Goal: Task Accomplishment & Management: Use online tool/utility

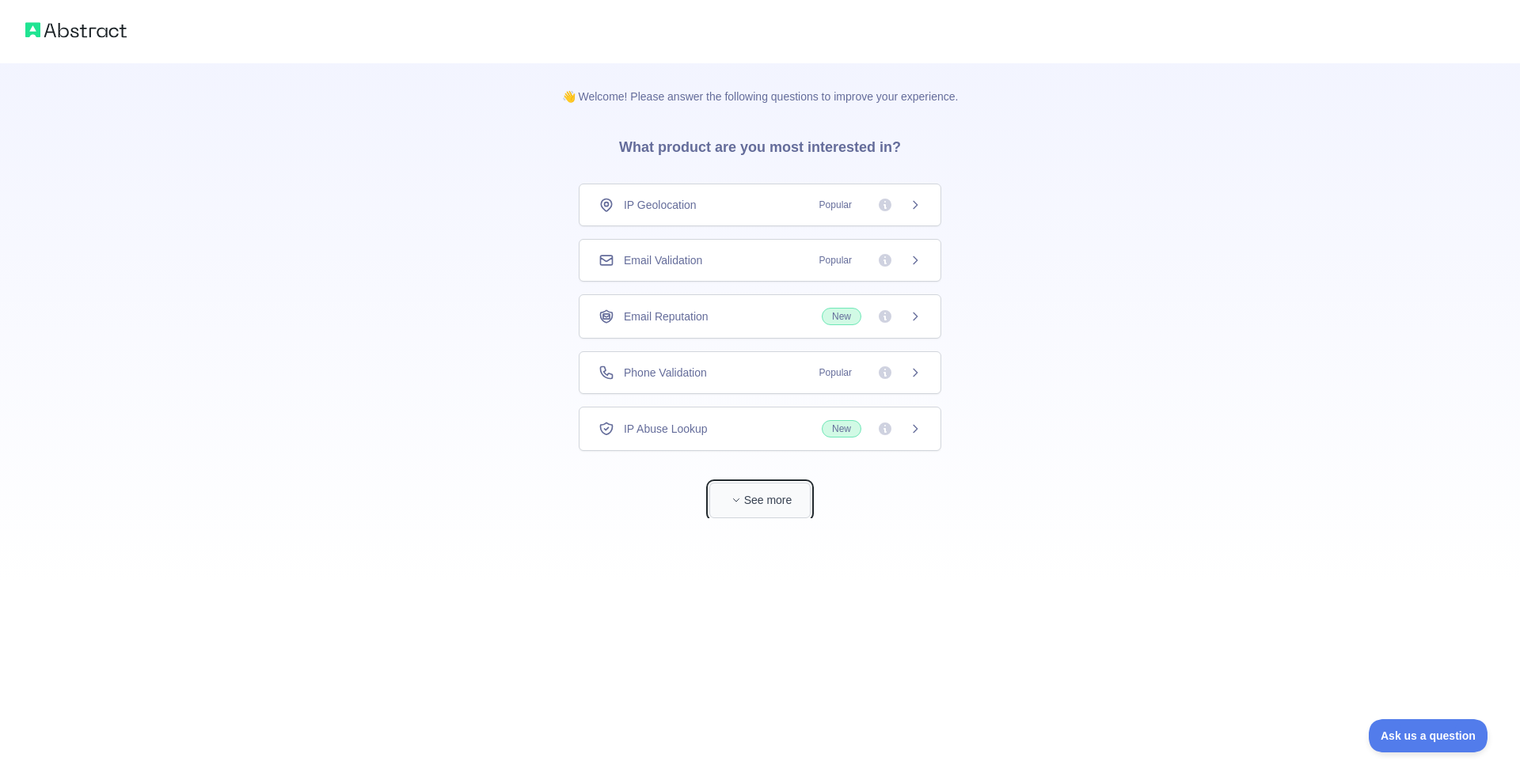
click at [767, 504] on button "See more" at bounding box center [760, 500] width 102 height 36
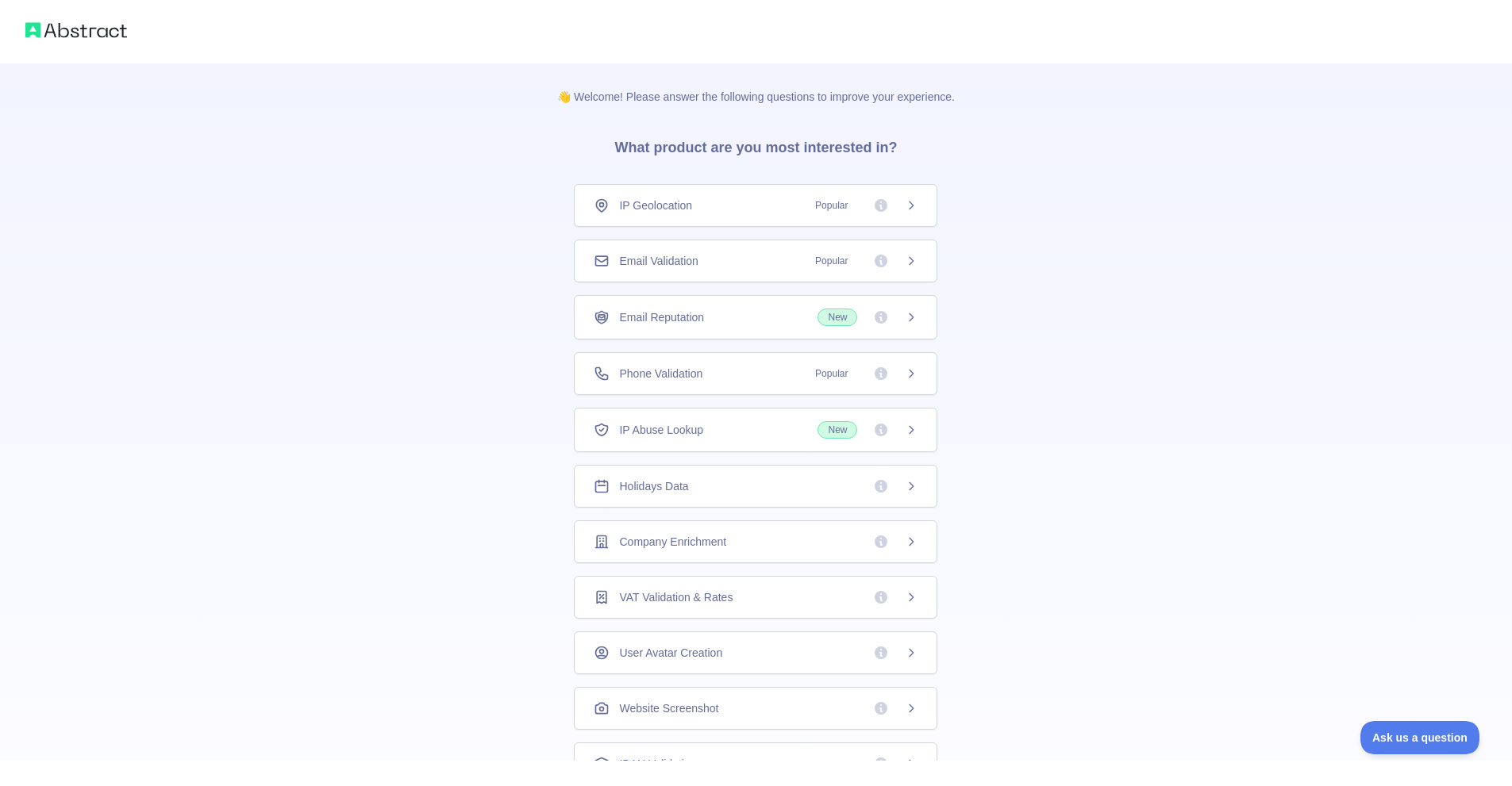
click at [830, 432] on span "New" at bounding box center [837, 430] width 39 height 17
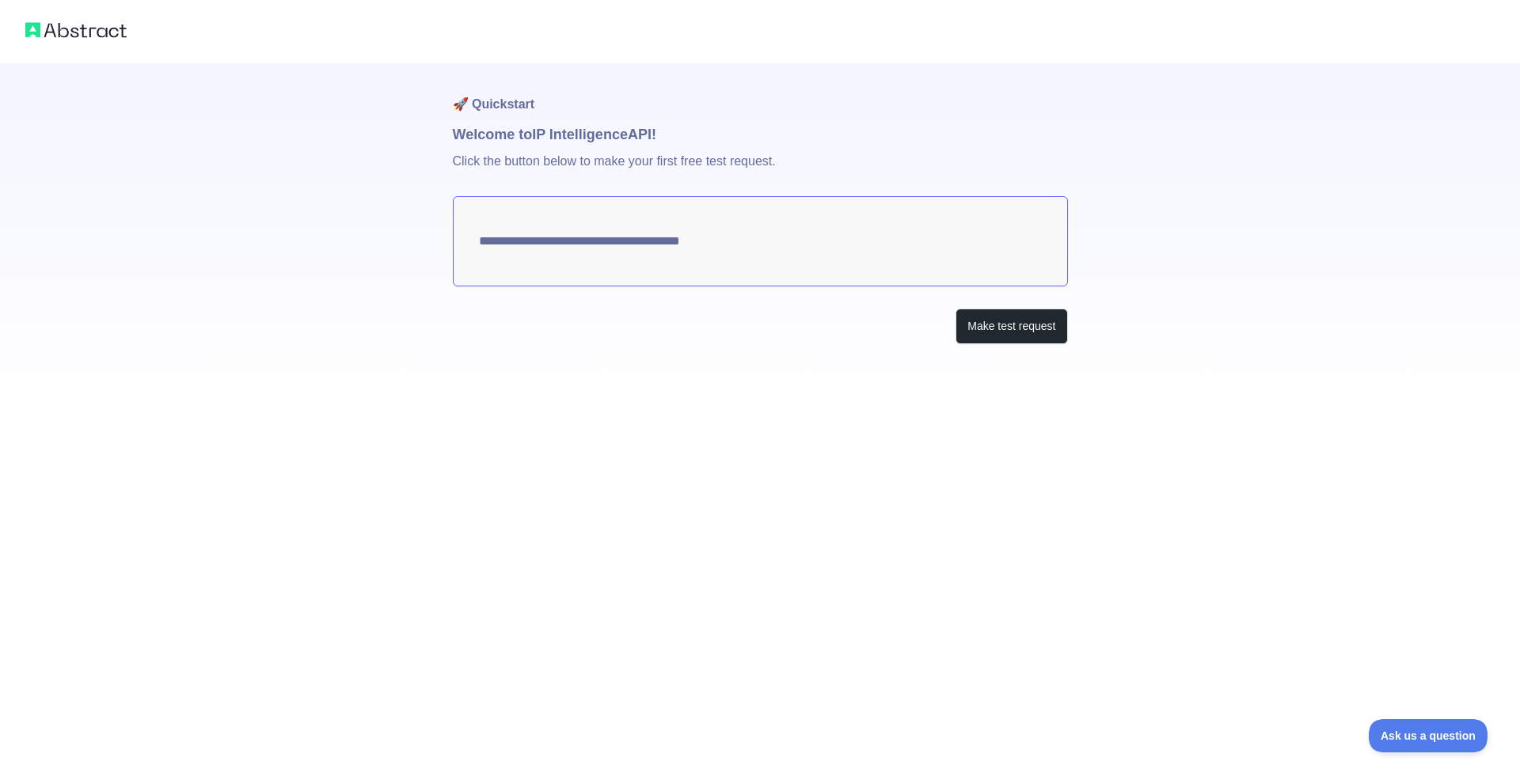
type textarea "**********"
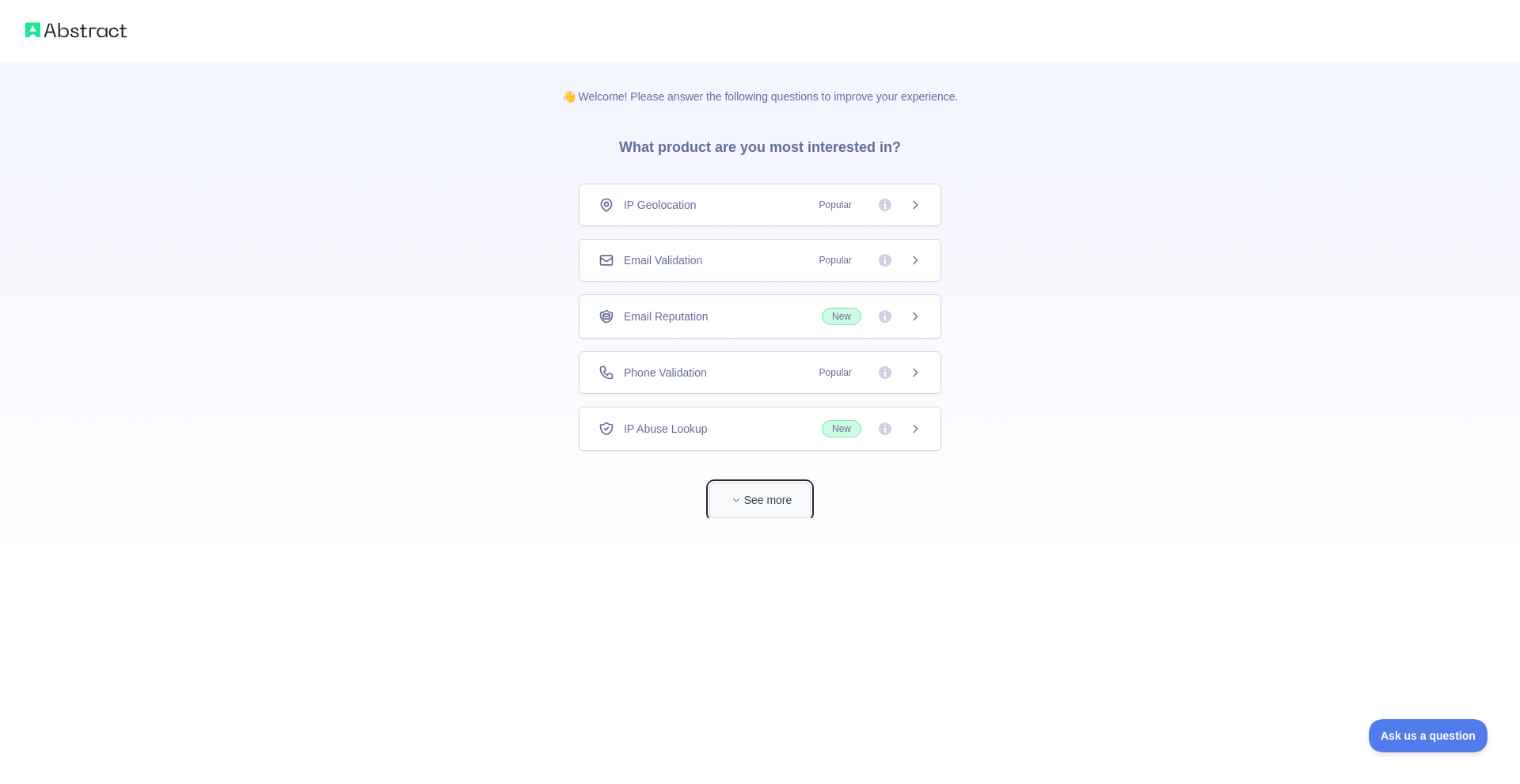
click at [770, 498] on button "See more" at bounding box center [760, 500] width 102 height 36
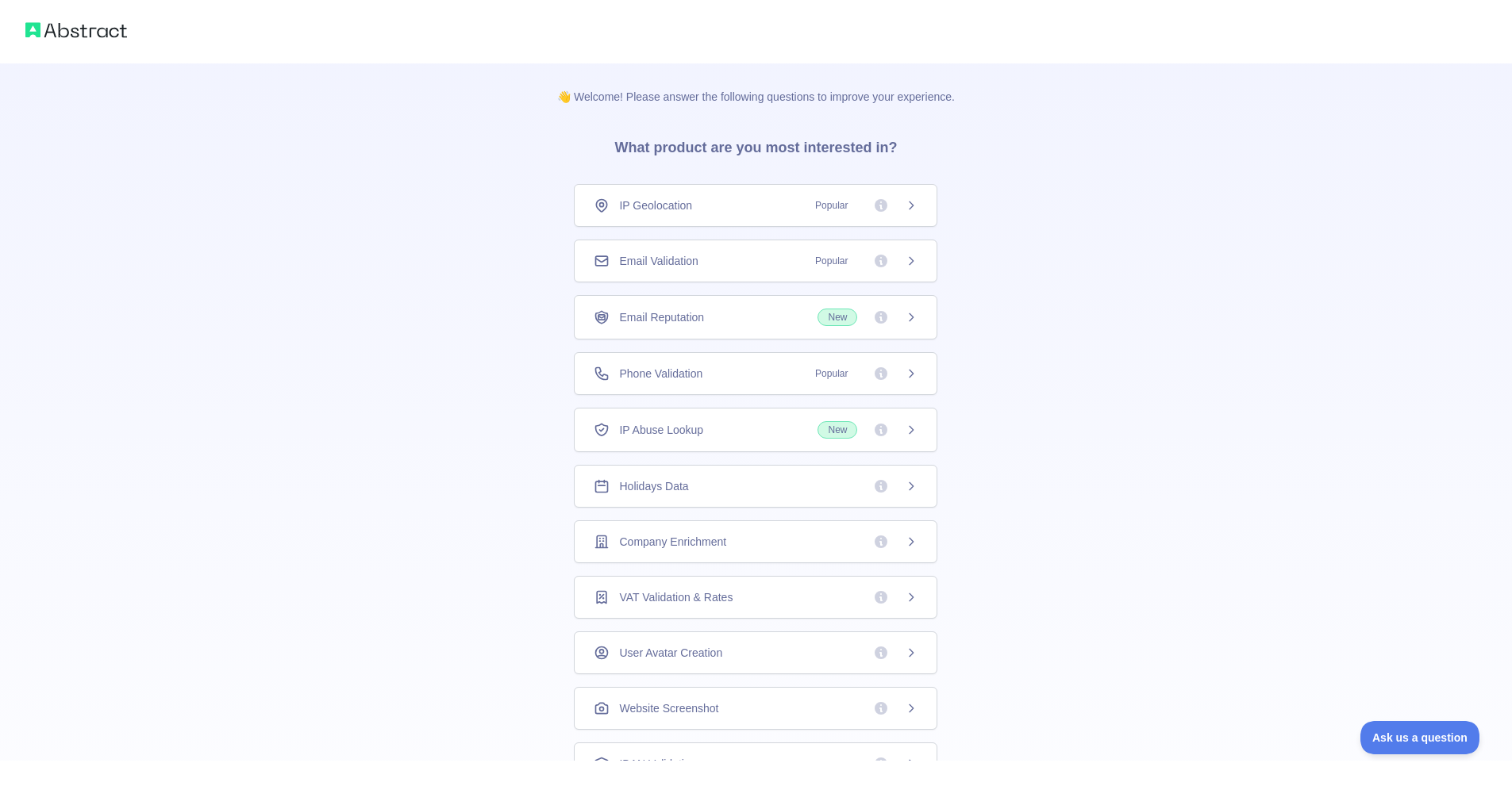
click at [683, 488] on span "Holidays Data" at bounding box center [653, 486] width 69 height 16
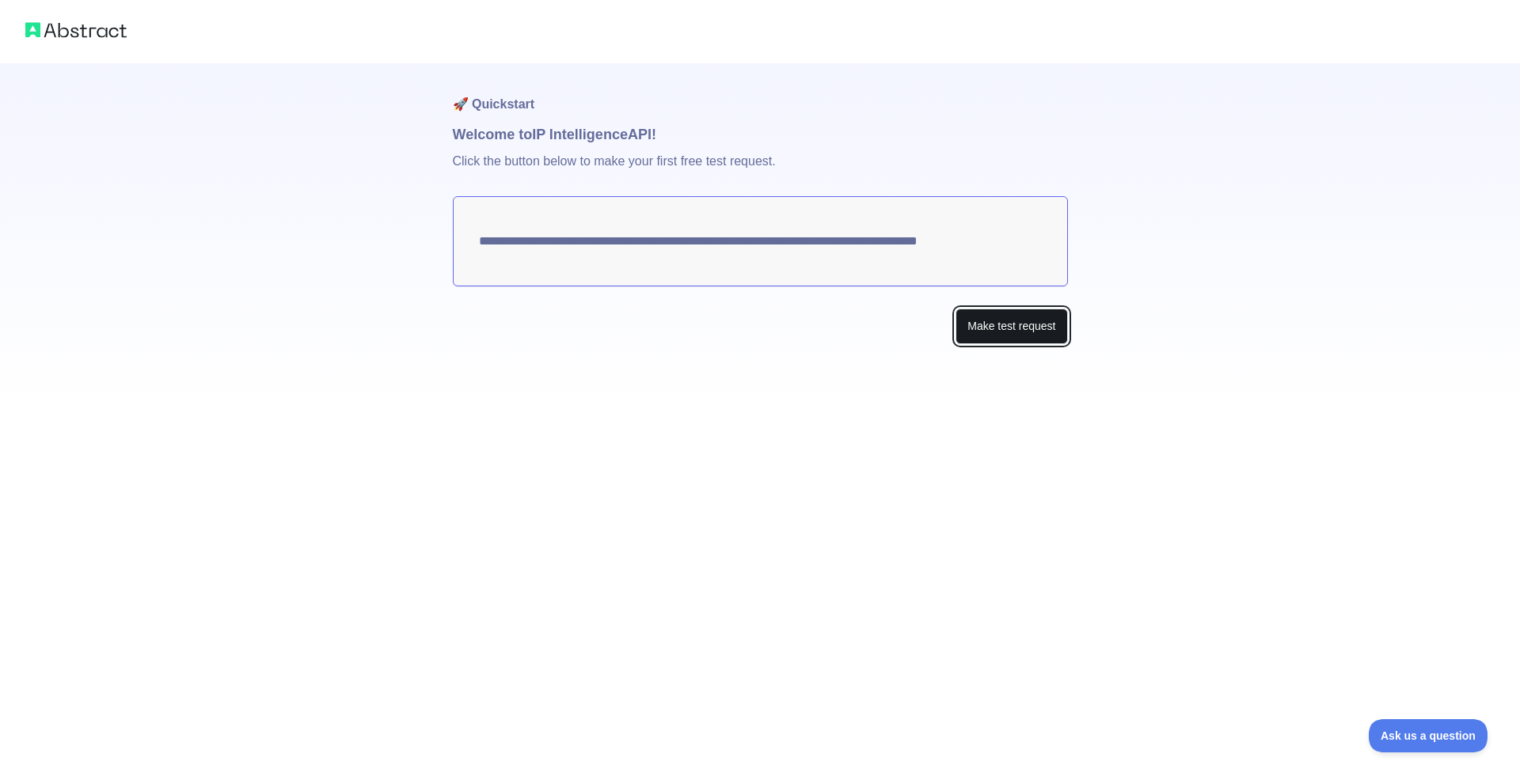
click at [996, 336] on button "Make test request" at bounding box center [1012, 326] width 112 height 36
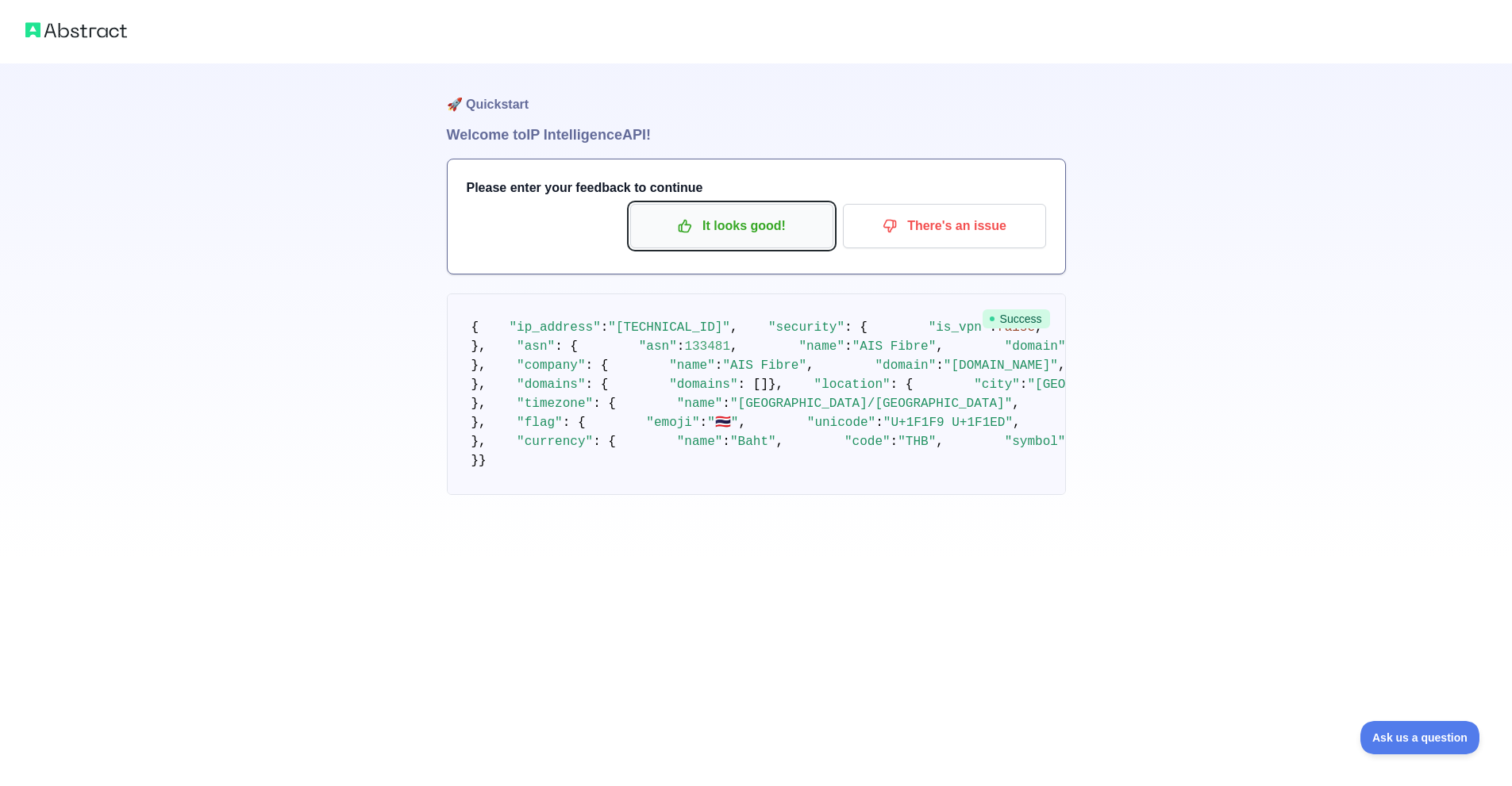
click at [753, 223] on p "It looks good!" at bounding box center [731, 226] width 179 height 27
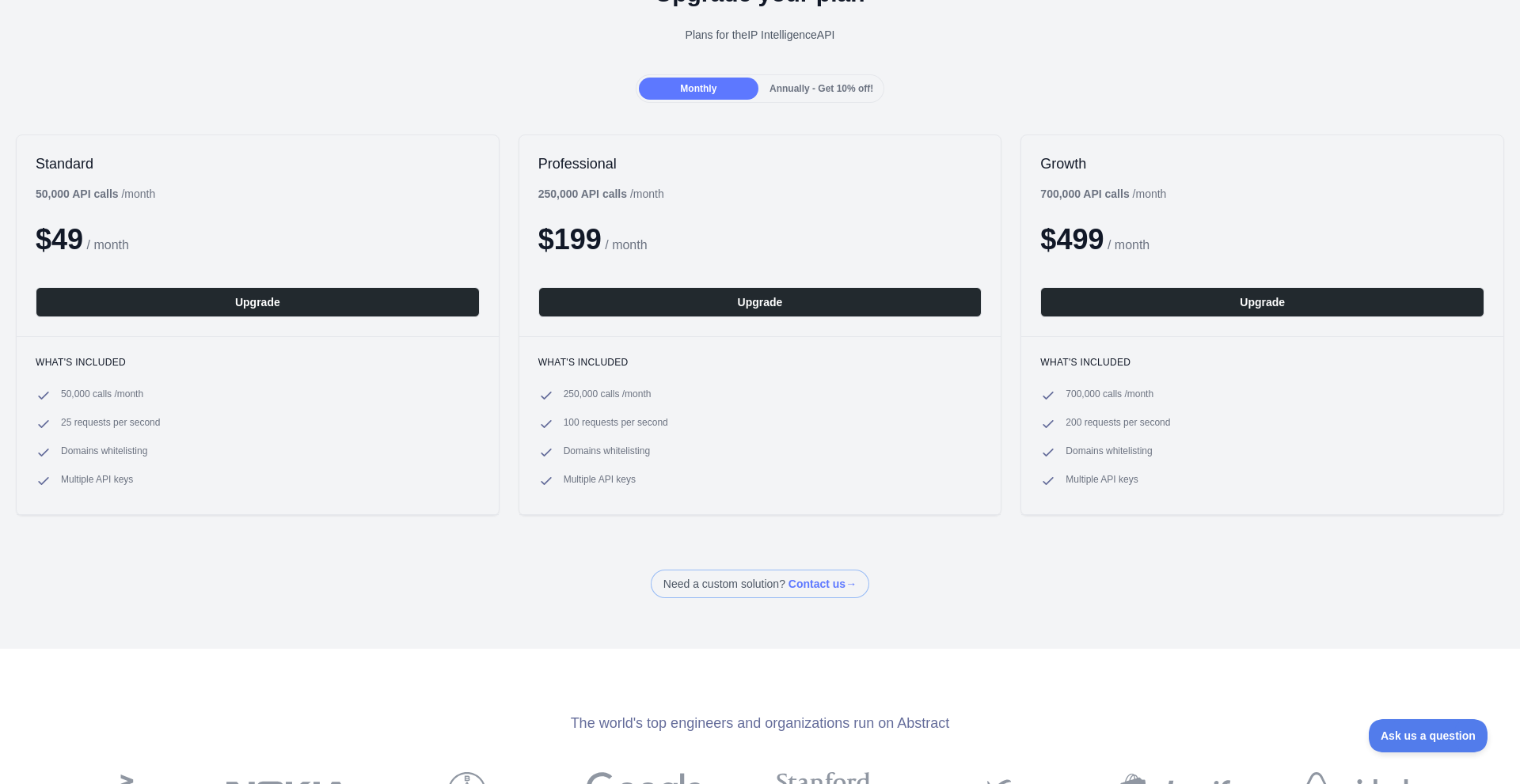
scroll to position [79, 0]
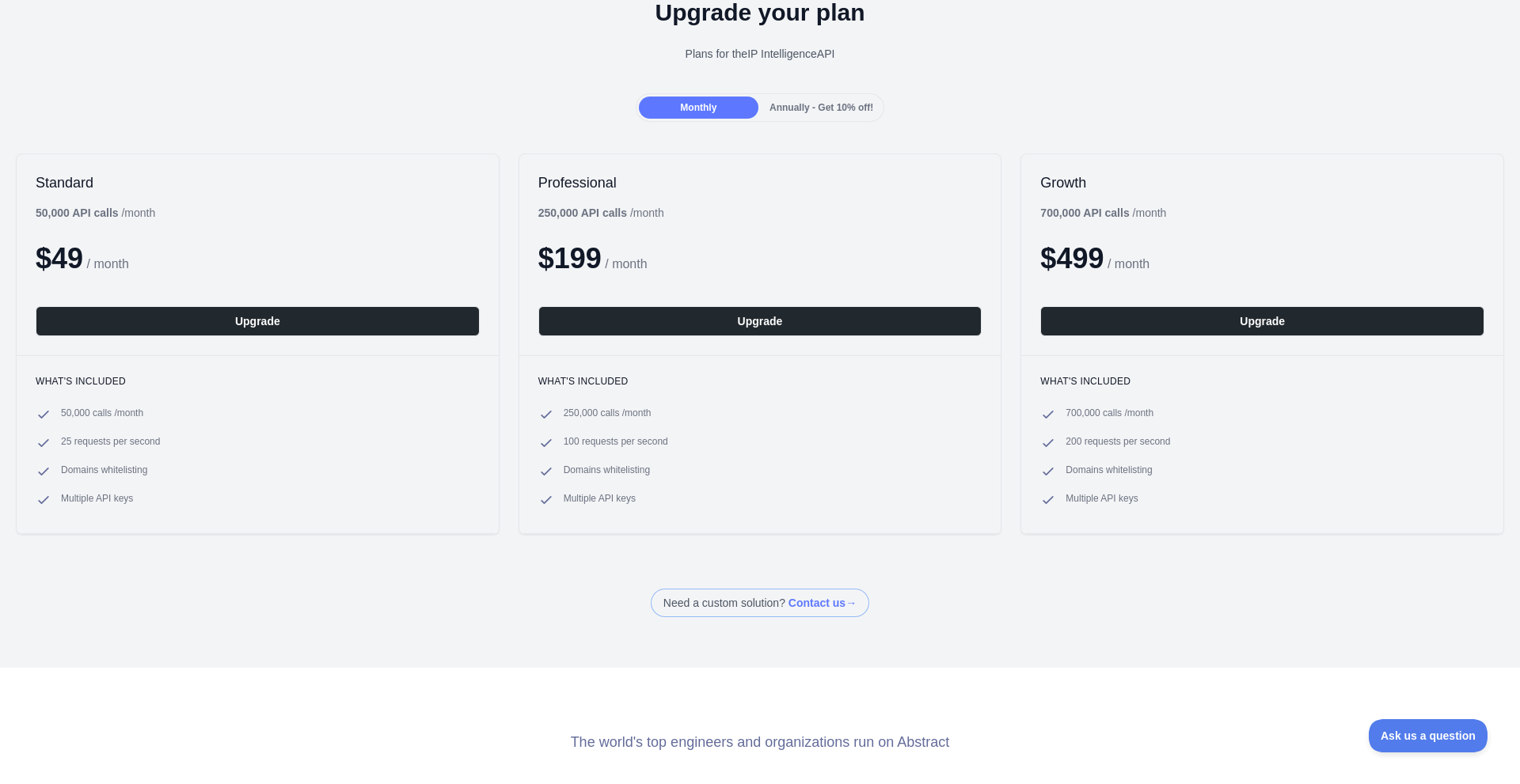
click at [687, 104] on span "Monthly" at bounding box center [698, 107] width 37 height 11
click at [807, 90] on div "Upgrade your plan Plans for the IP Intelligence API" at bounding box center [760, 37] width 1520 height 114
click at [806, 95] on div "Monthly Annually - Get 10% off!" at bounding box center [760, 107] width 249 height 28
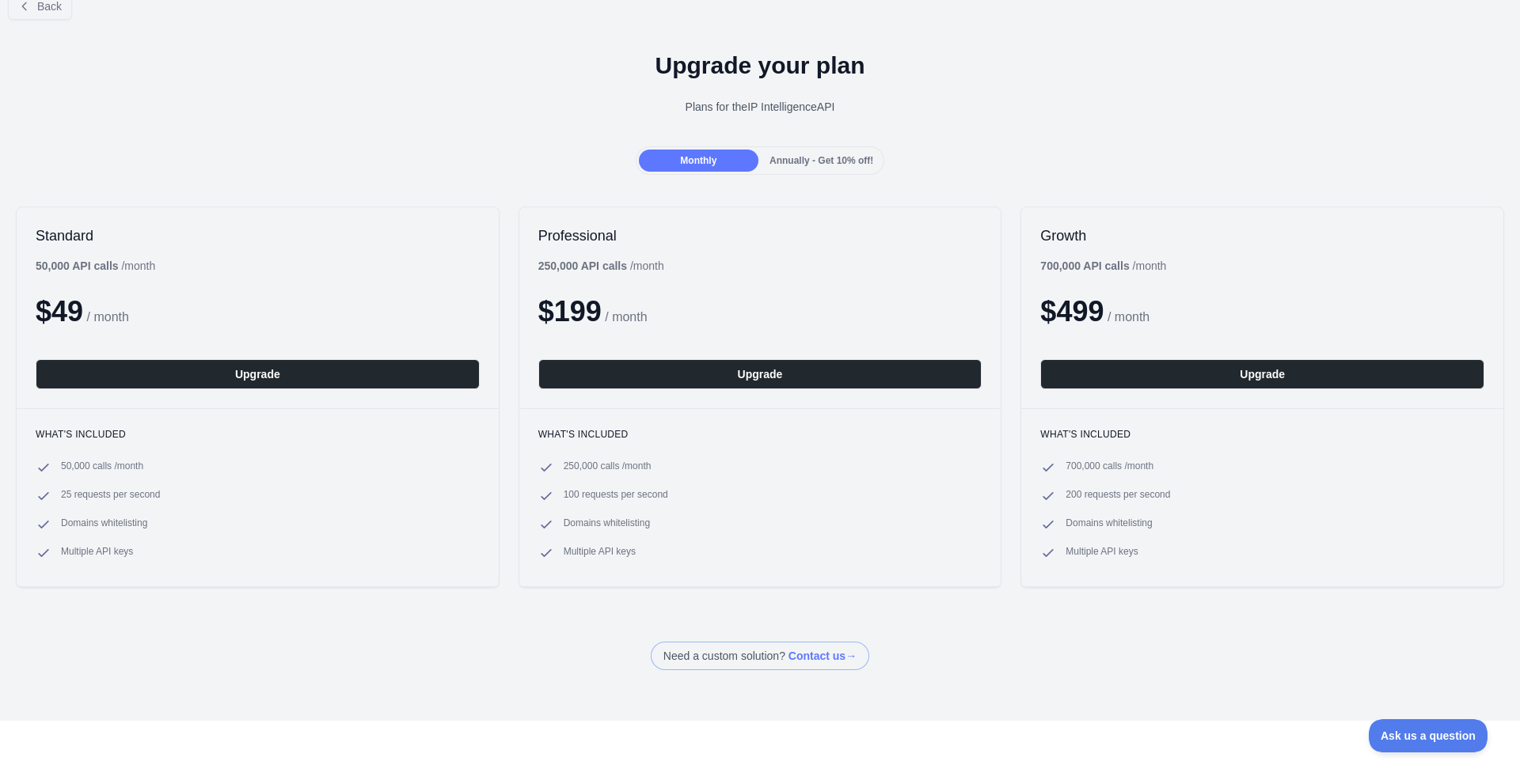
scroll to position [0, 0]
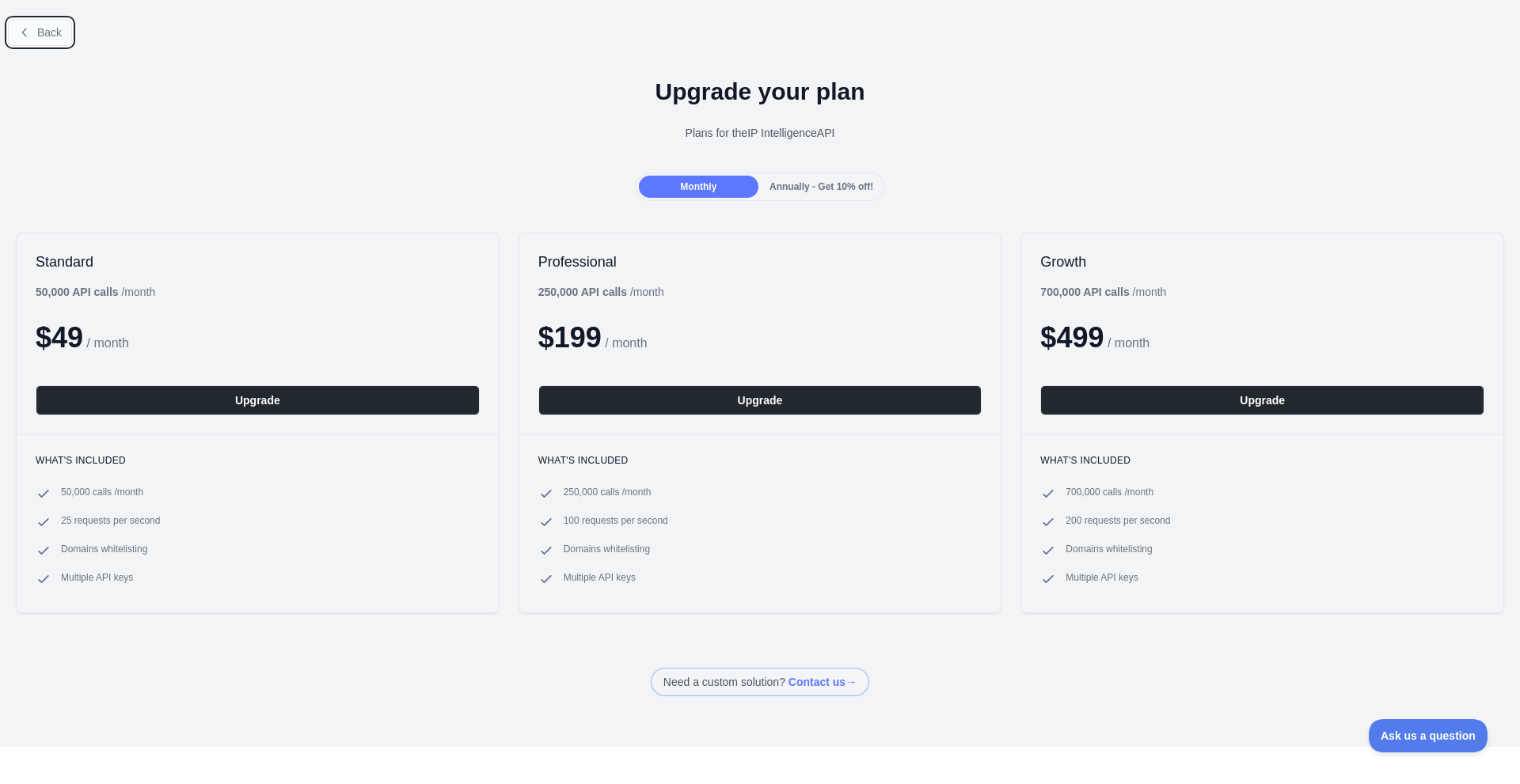
click at [32, 32] on button "Back" at bounding box center [40, 32] width 64 height 27
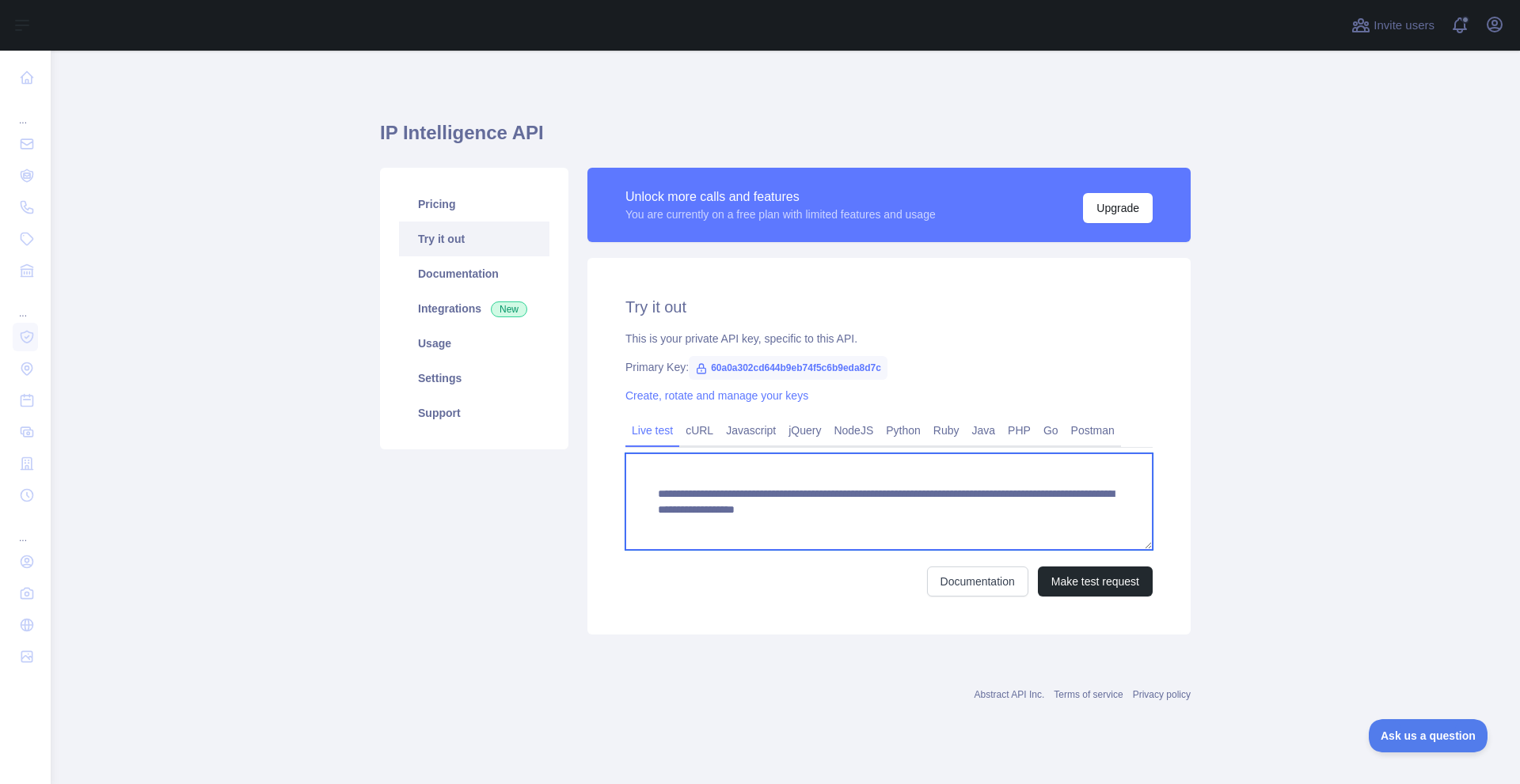
drag, startPoint x: 703, startPoint y: 506, endPoint x: 725, endPoint y: 532, distance: 34.1
click at [725, 532] on textarea "**********" at bounding box center [889, 501] width 527 height 96
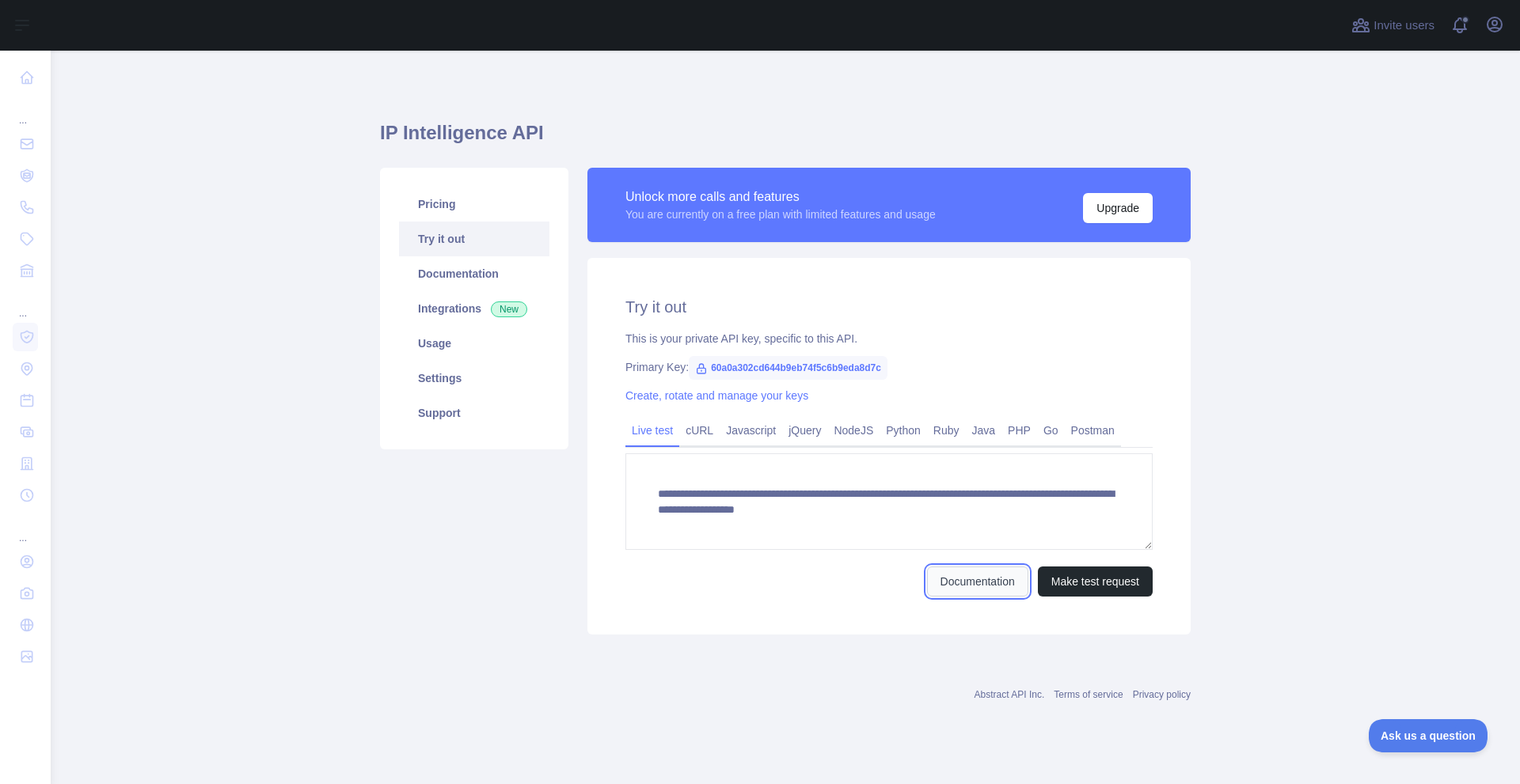
click at [970, 592] on link "Documentation" at bounding box center [978, 582] width 102 height 30
click at [1097, 591] on button "Make test request" at bounding box center [1095, 582] width 115 height 30
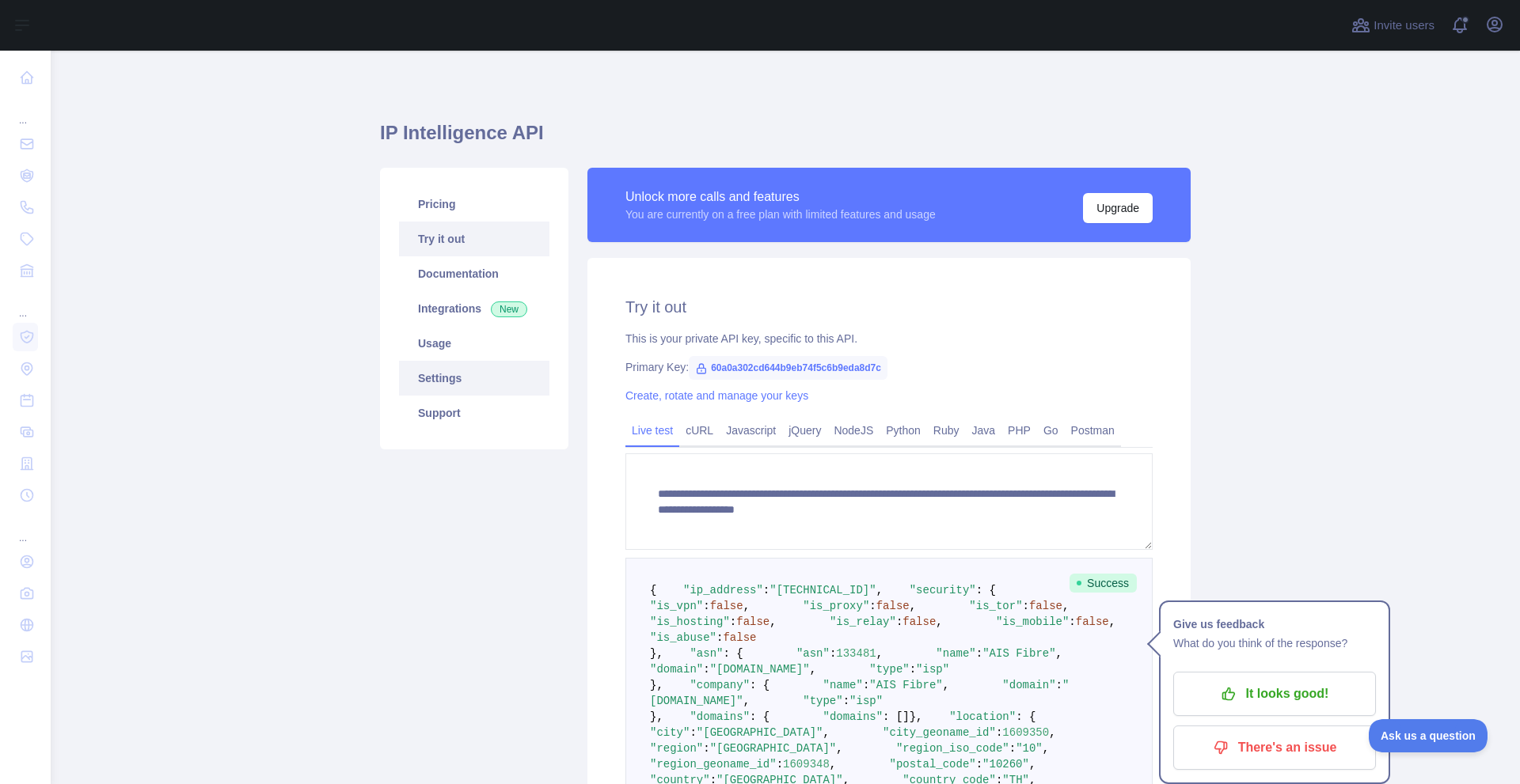
click at [417, 376] on link "Settings" at bounding box center [475, 378] width 150 height 35
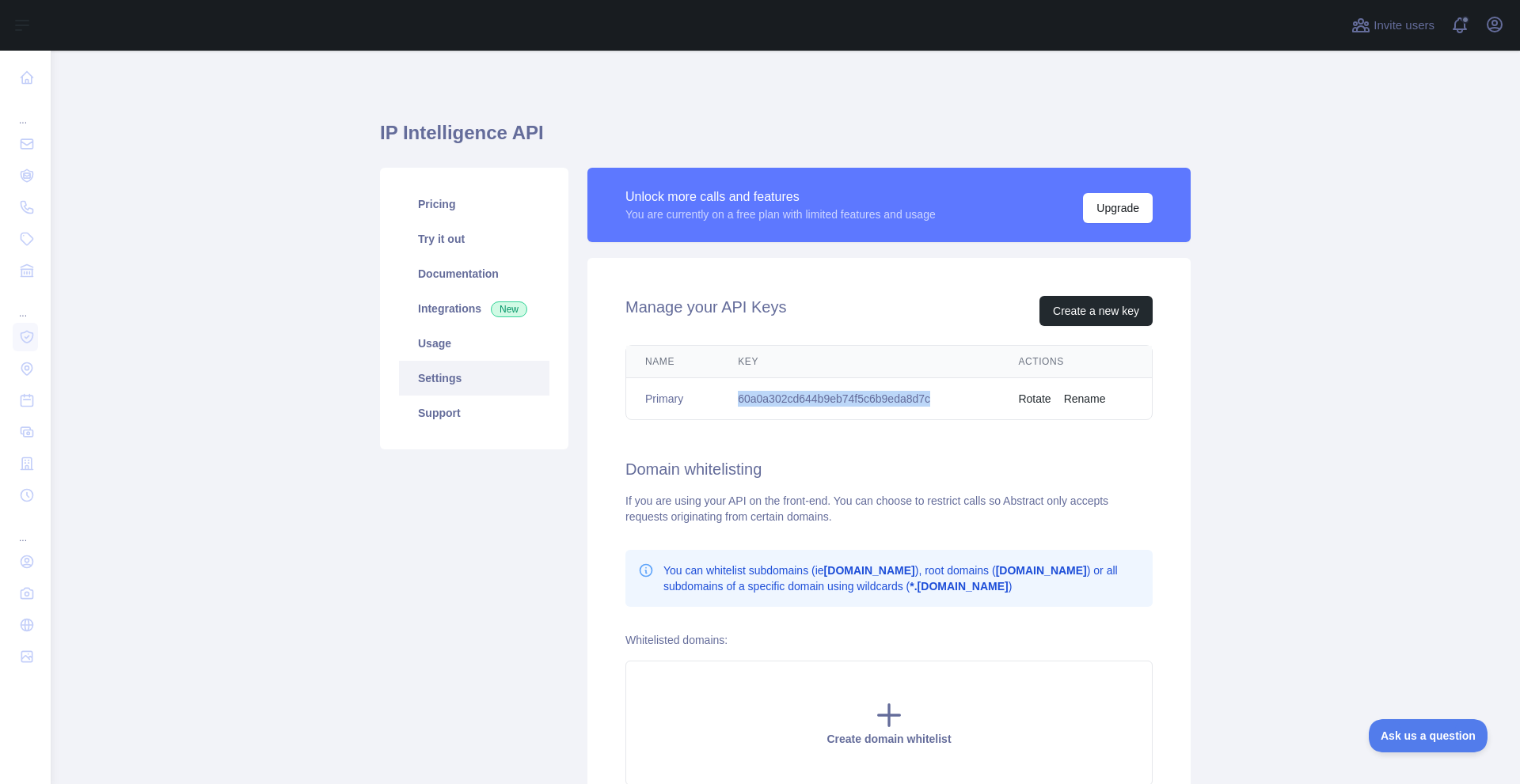
drag, startPoint x: 728, startPoint y: 405, endPoint x: 958, endPoint y: 401, distance: 230.0
click at [958, 401] on td "60a0a302cd644b9eb74f5c6b9eda8d7c" at bounding box center [859, 399] width 280 height 42
click at [839, 441] on div "Manage your API Keys Create a new key Name Key Actions Primary 60a0a302cd644b9e…" at bounding box center [889, 541] width 603 height 566
click at [651, 398] on td "Primary" at bounding box center [673, 399] width 93 height 42
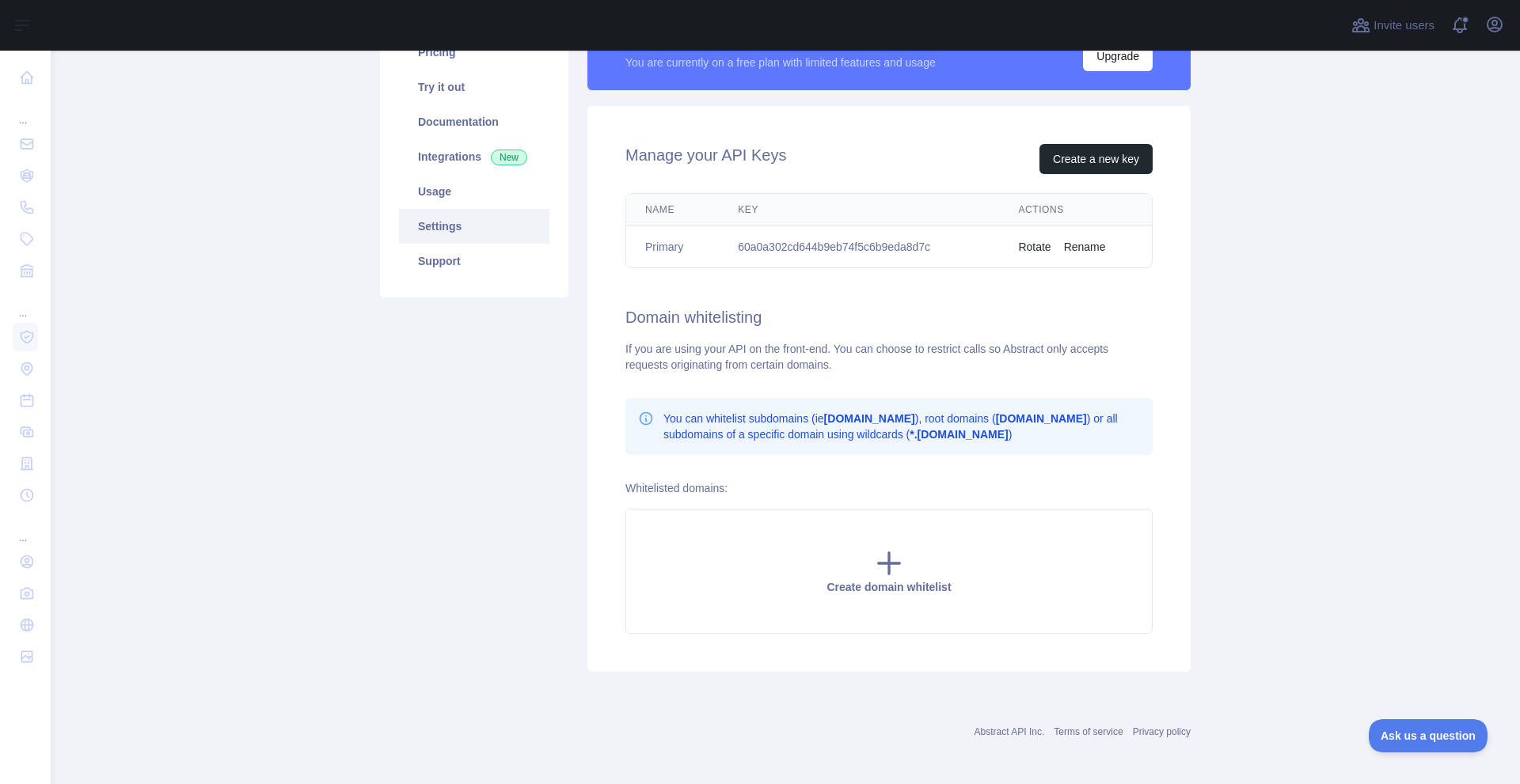
scroll to position [157, 0]
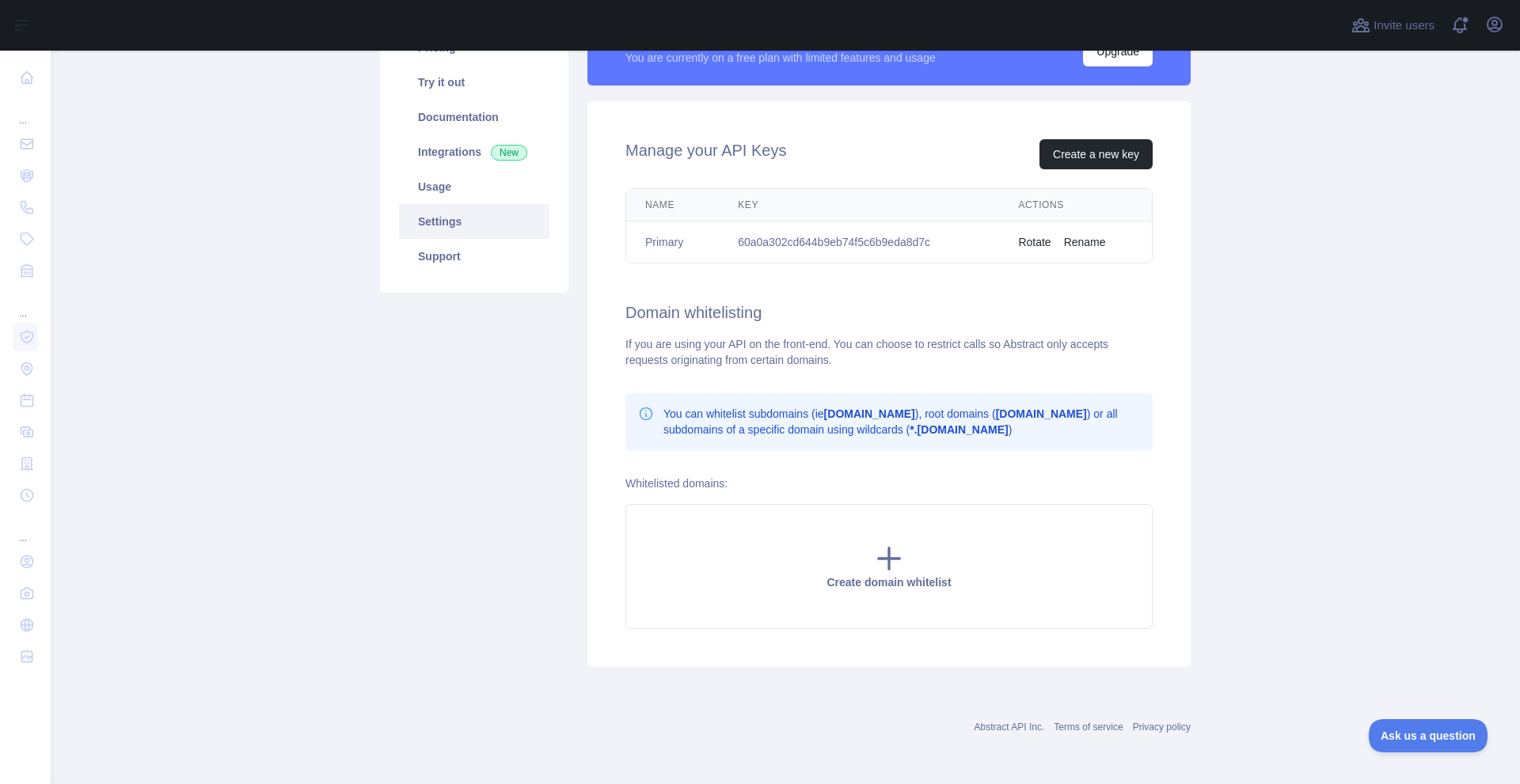
click at [1077, 239] on button "Rename" at bounding box center [1085, 242] width 42 height 16
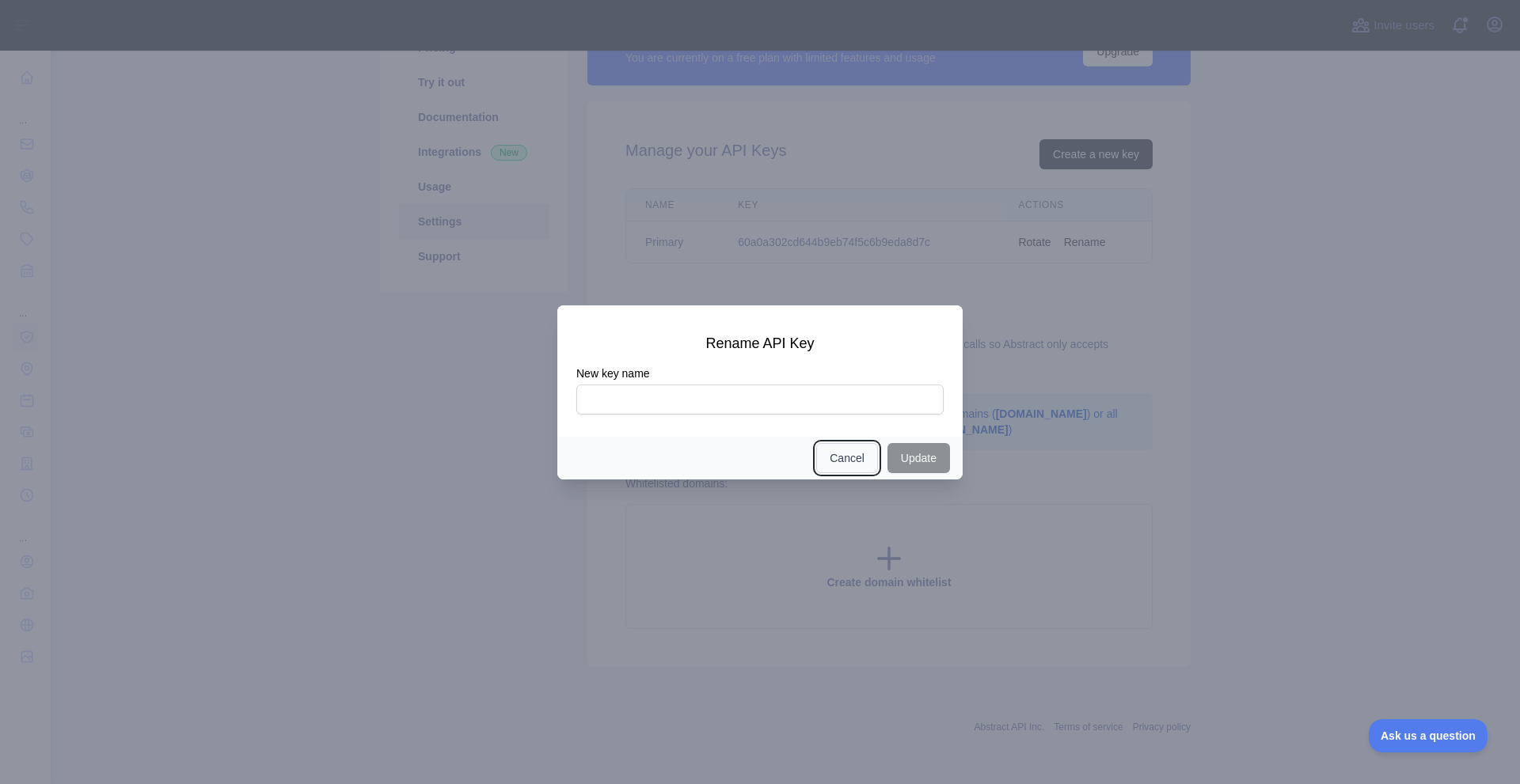
click at [835, 469] on button "Cancel" at bounding box center [847, 458] width 61 height 30
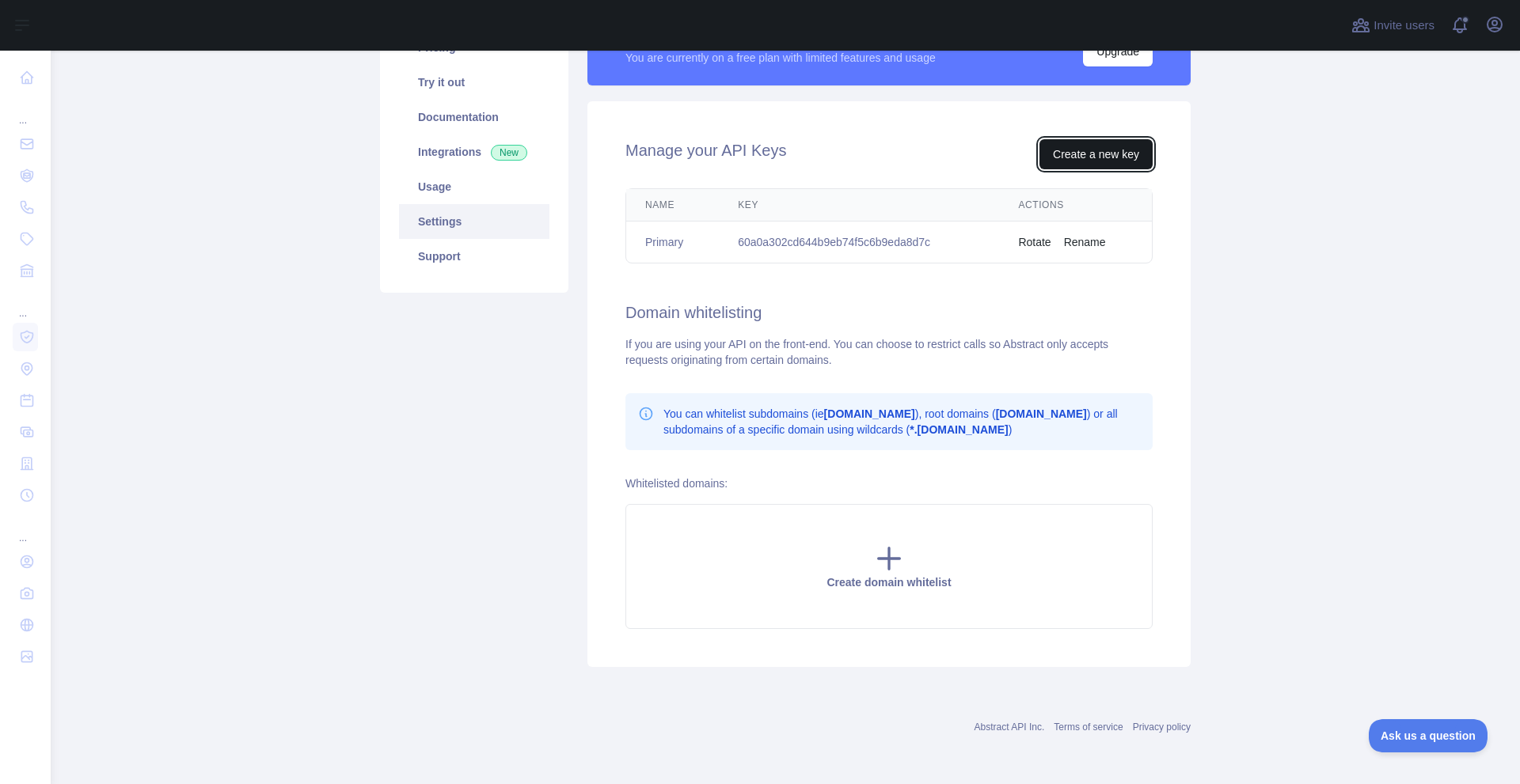
click at [1083, 158] on button "Create a new key" at bounding box center [1097, 154] width 114 height 30
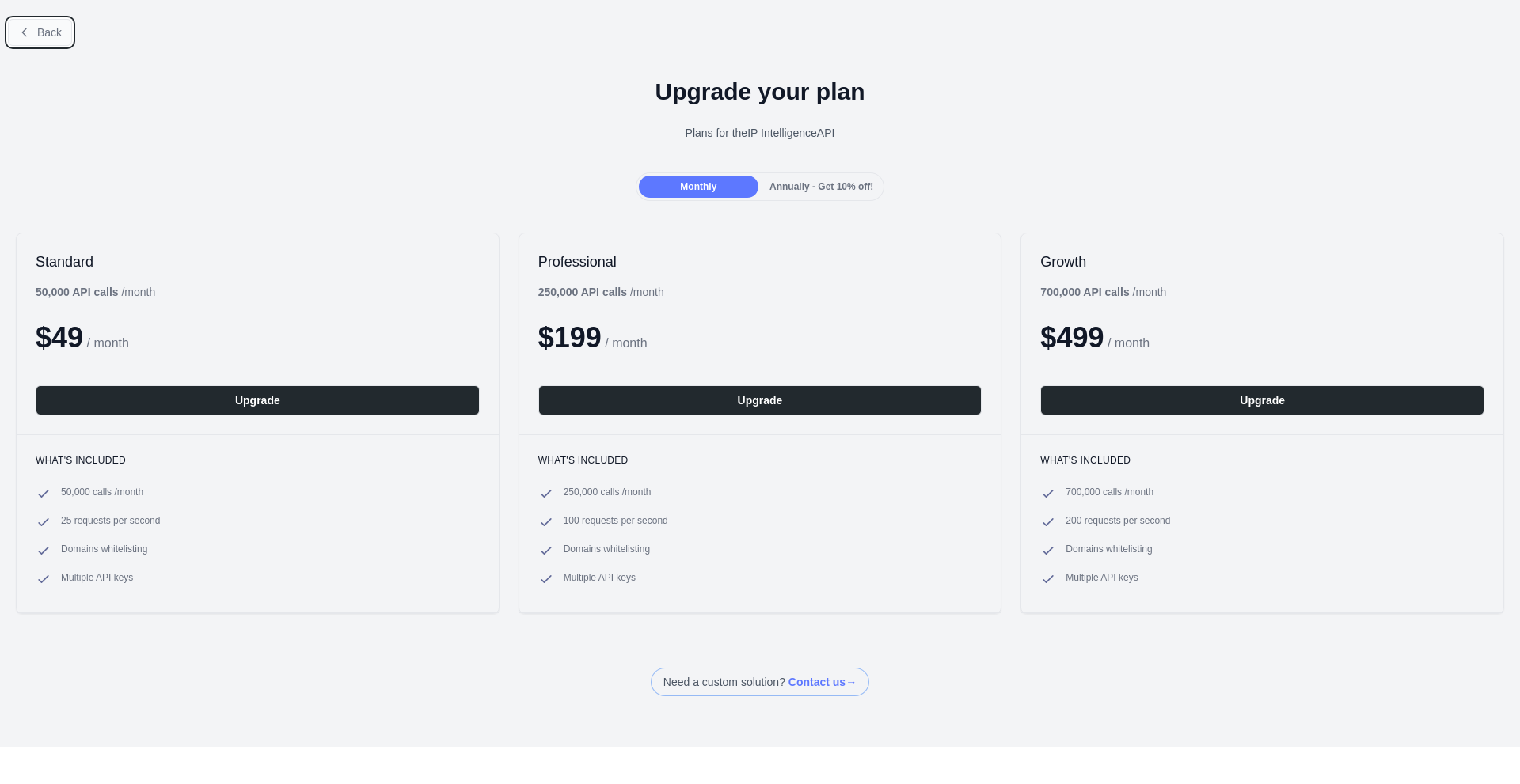
click at [38, 32] on span "Back" at bounding box center [49, 33] width 25 height 13
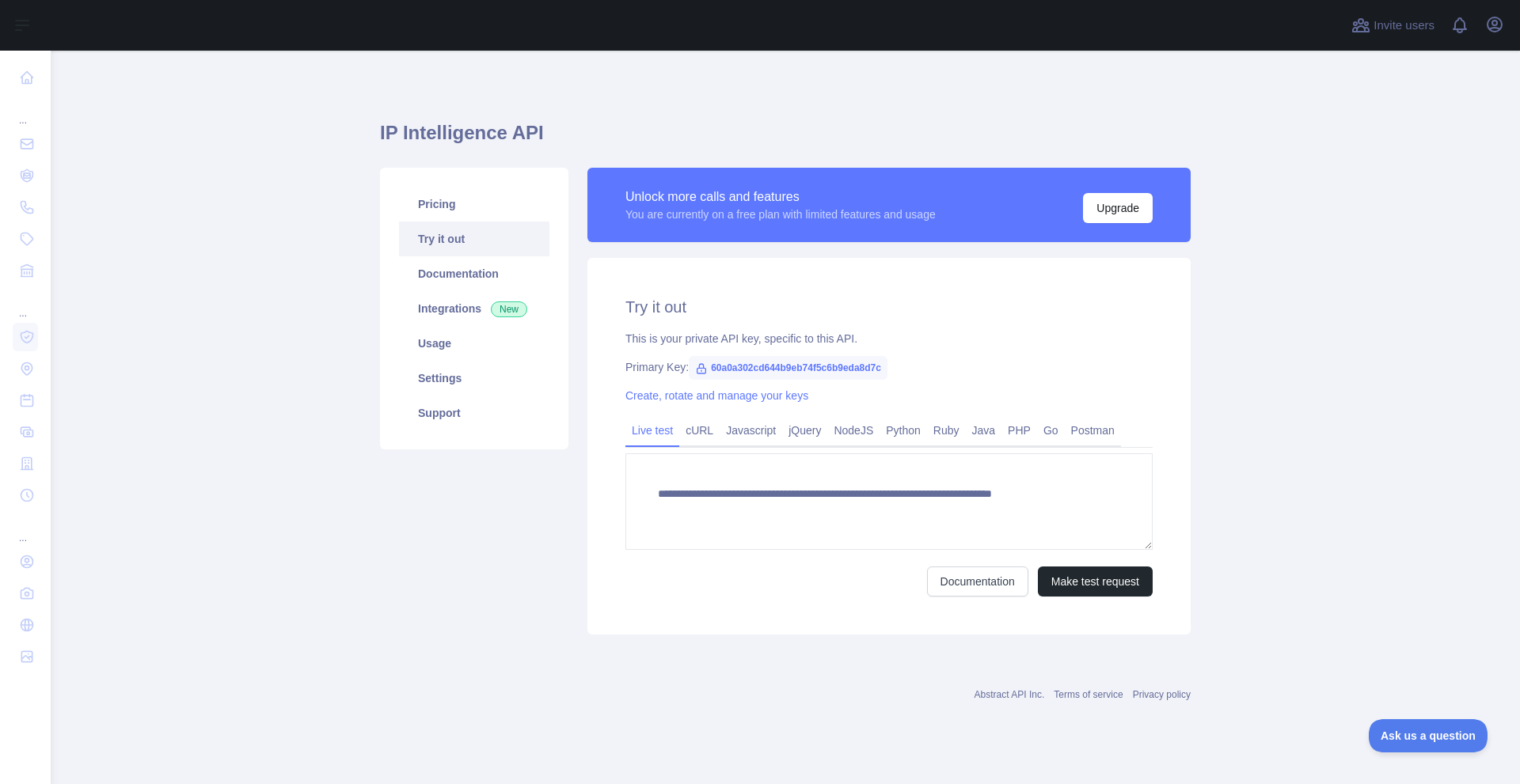
type textarea "**********"
click at [687, 440] on link "cURL" at bounding box center [699, 430] width 40 height 26
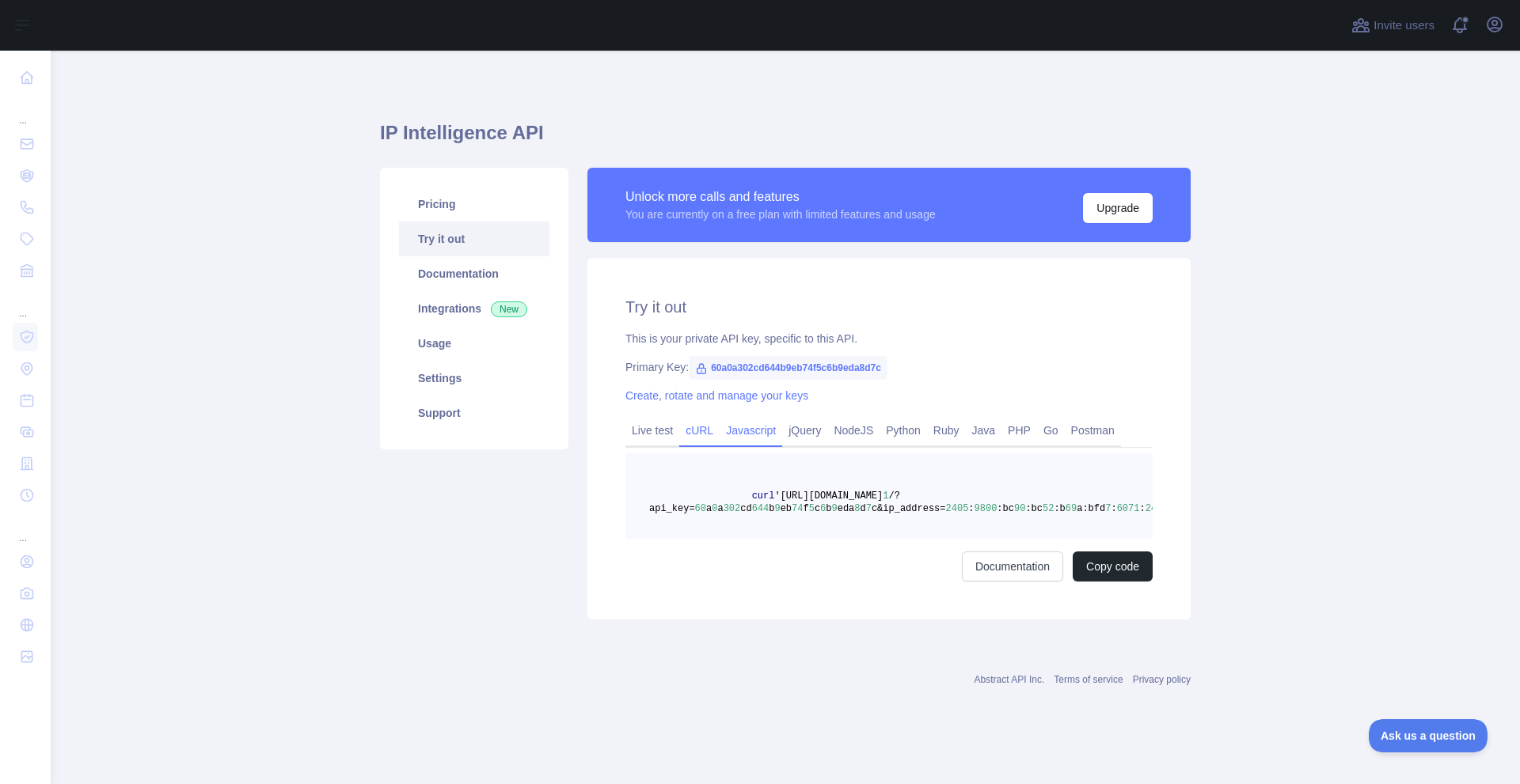
click at [732, 441] on link "Javascript" at bounding box center [750, 430] width 62 height 26
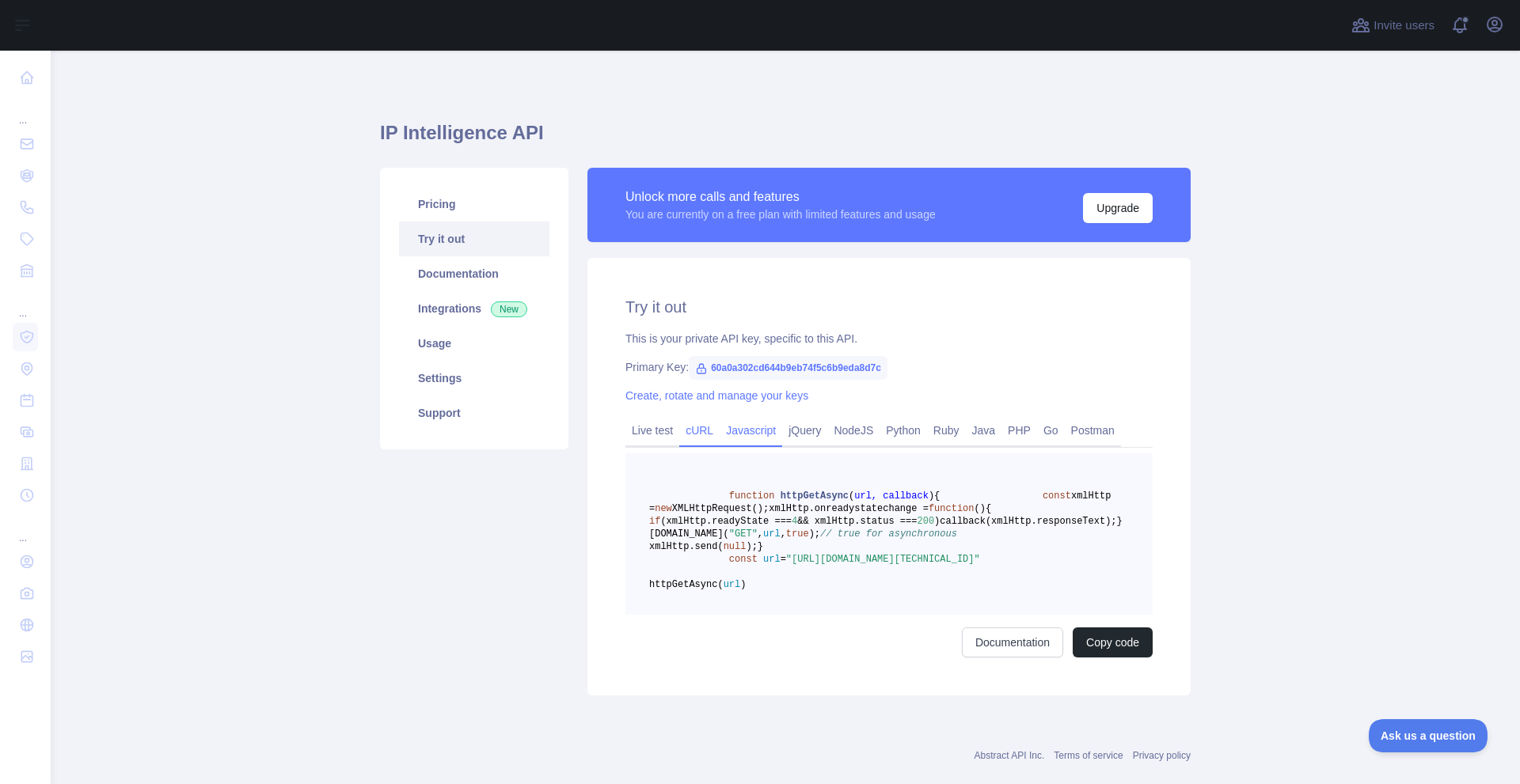
click at [680, 433] on link "cURL" at bounding box center [699, 430] width 40 height 26
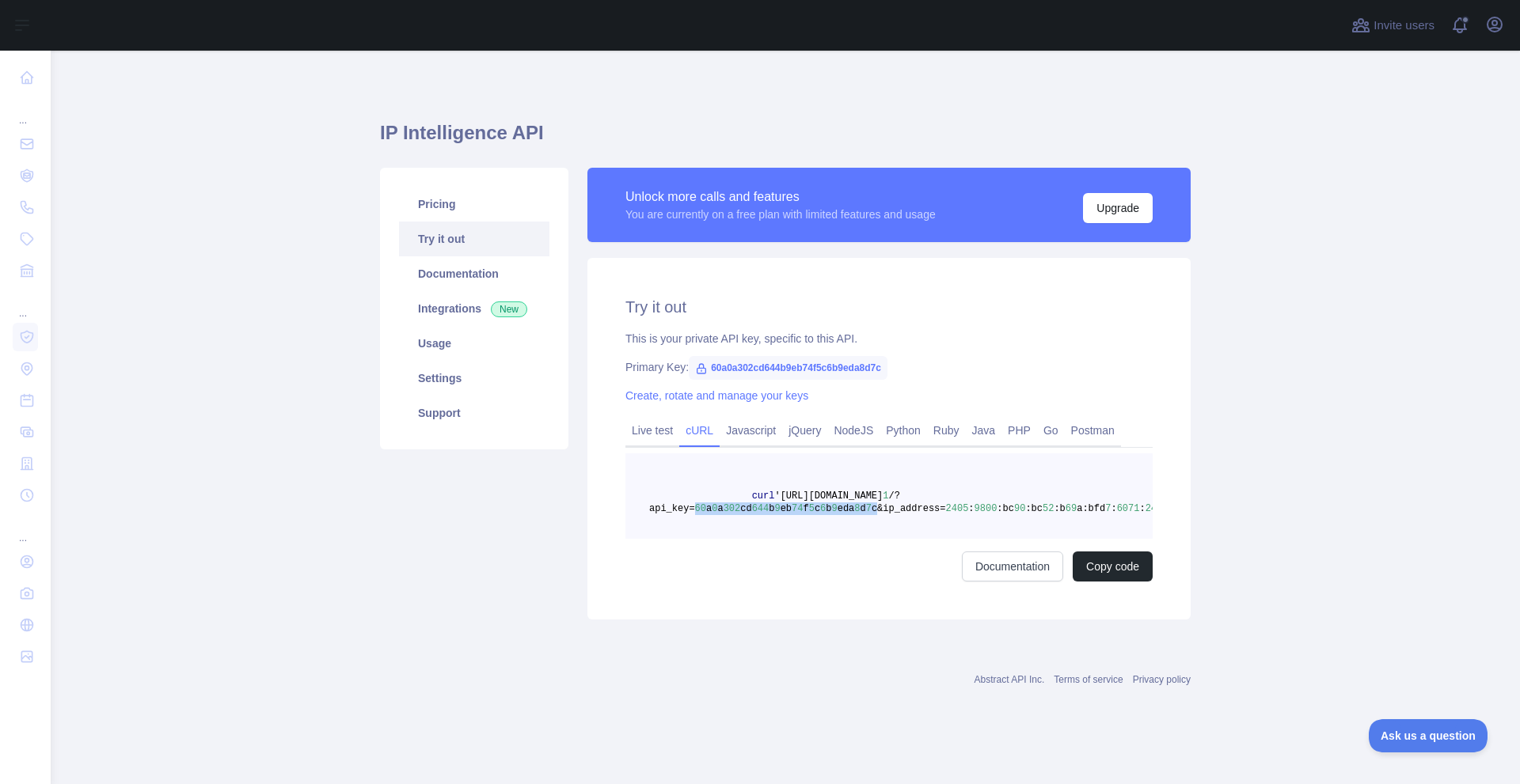
drag, startPoint x: 858, startPoint y: 509, endPoint x: 691, endPoint y: 509, distance: 167.0
click at [691, 509] on span "curl 'https://ip-intelligence.abstractapi.com/v 1 /?api_key= 60 a 0 a 302 cd 64…" at bounding box center [909, 503] width 519 height 24
copy span "60 a 0 a 302 cd 644 b 9 eb 74 f 5 c 6 b 9 eda 8 d 7 c"
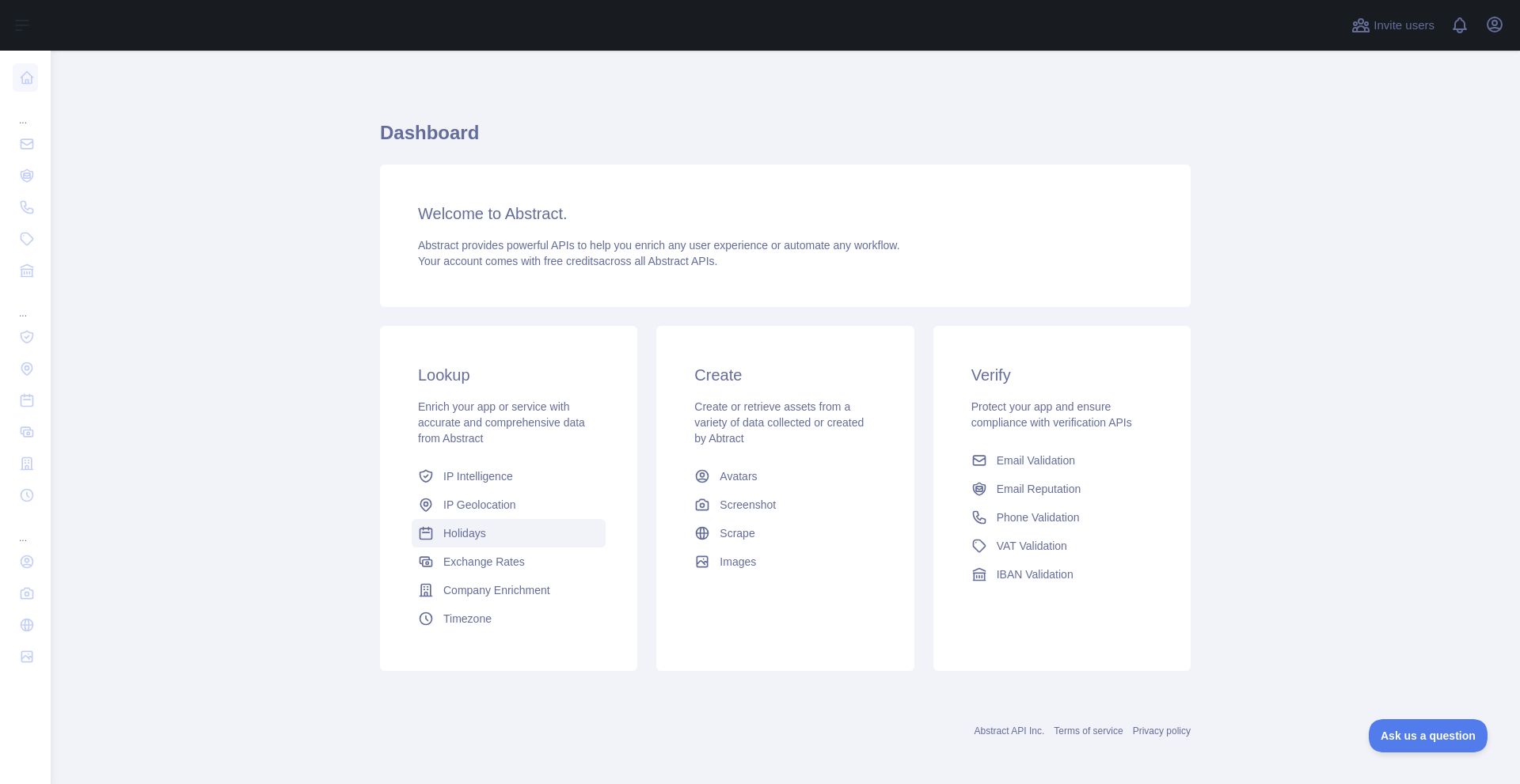
click at [477, 538] on span "Holidays" at bounding box center [465, 533] width 43 height 16
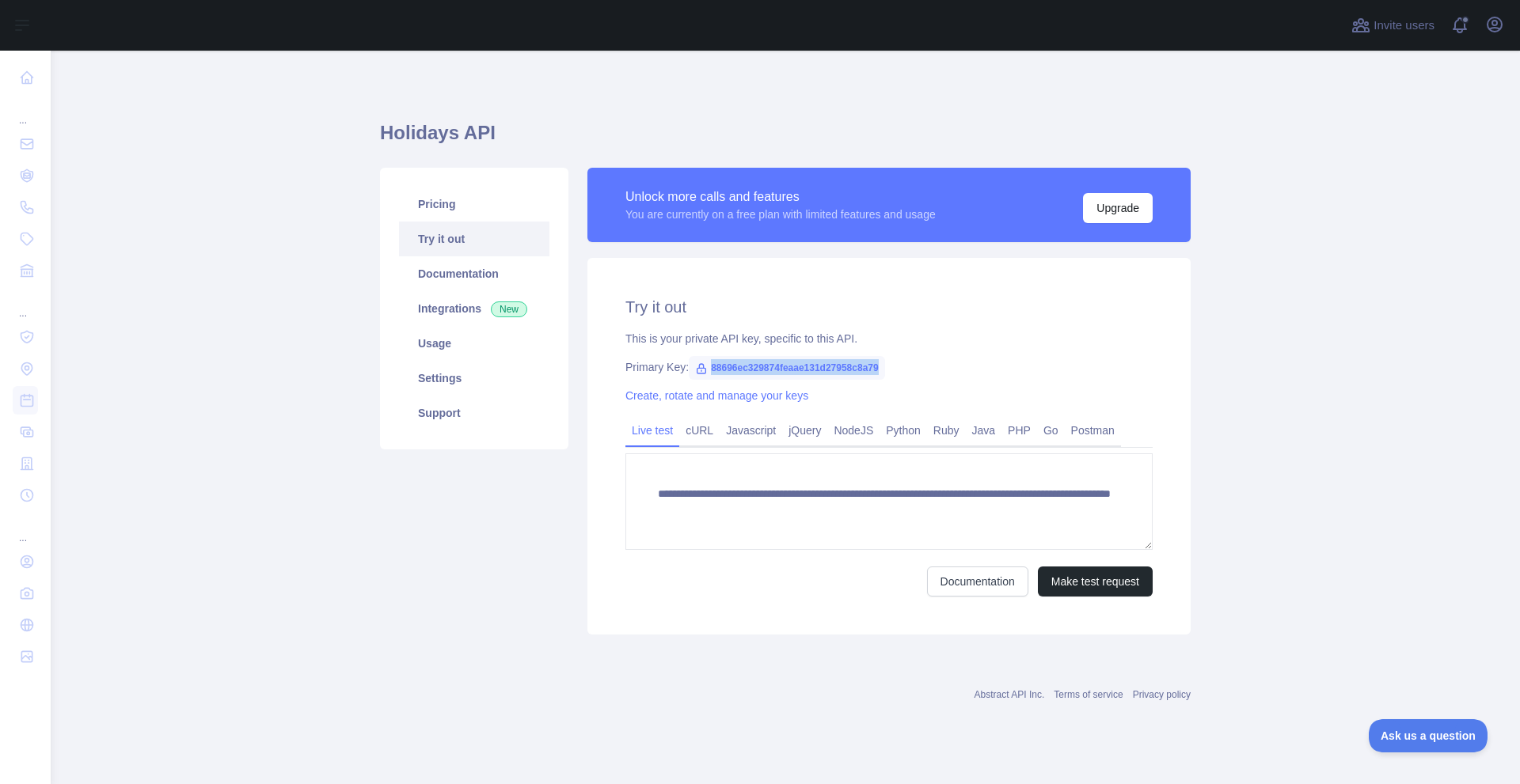
drag, startPoint x: 708, startPoint y: 370, endPoint x: 880, endPoint y: 365, distance: 172.1
click at [880, 365] on span "88696ec329874feaae131d27958c8a79" at bounding box center [787, 368] width 196 height 24
copy span "88696ec329874feaae131d27958c8a79"
